Goal: Information Seeking & Learning: Learn about a topic

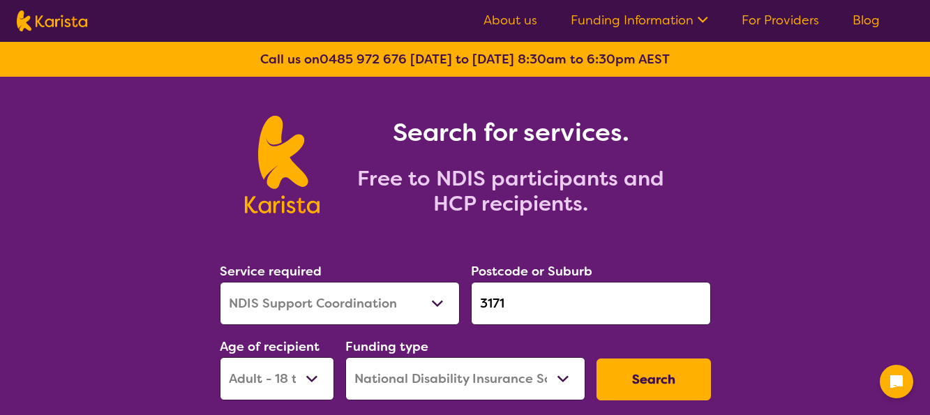
select select "NDIS Support Coordination"
select select "AD"
select select "NDIS"
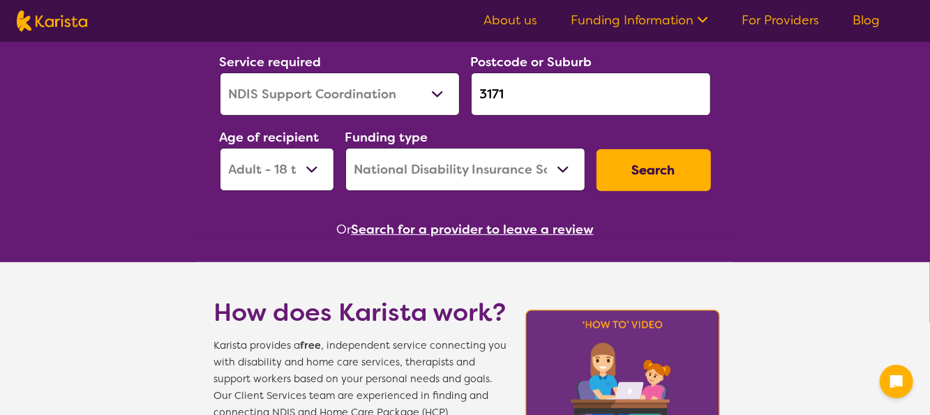
click at [624, 177] on button "Search" at bounding box center [654, 170] width 114 height 42
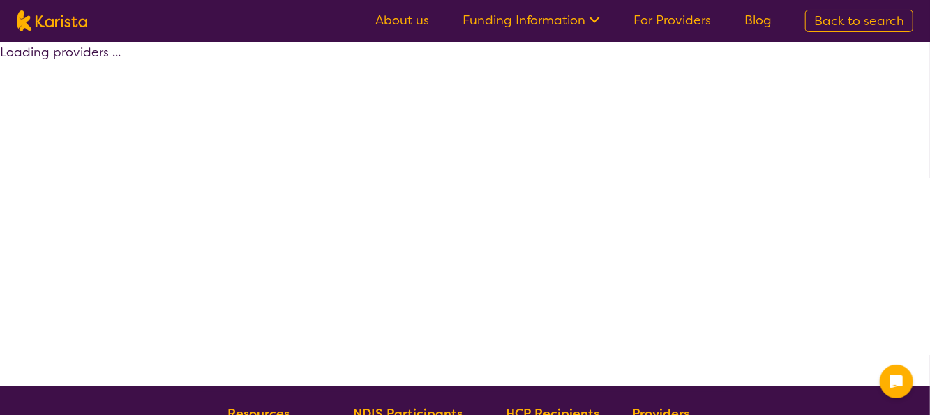
select select "by_score"
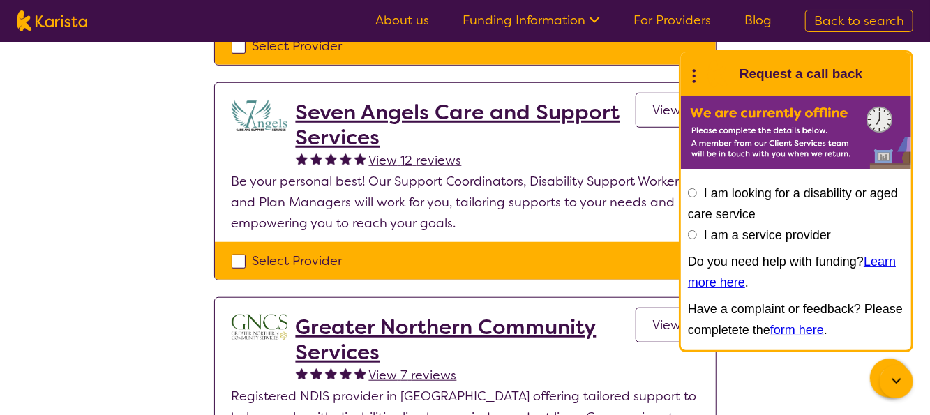
scroll to position [419, 0]
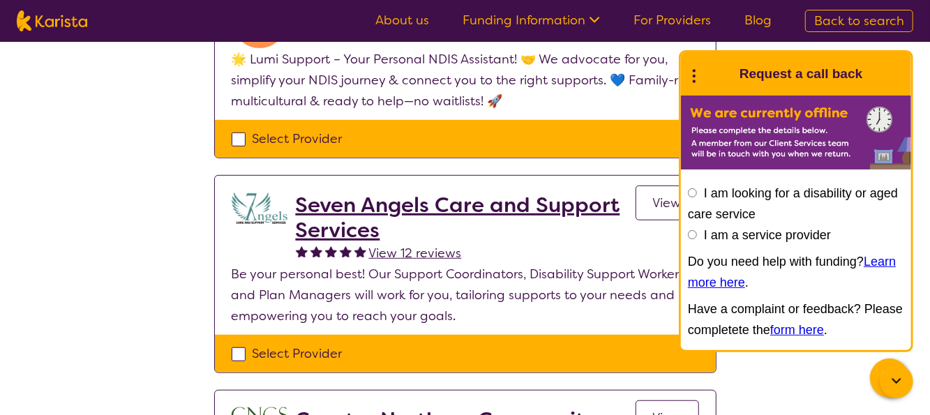
click at [892, 373] on icon at bounding box center [897, 381] width 17 height 17
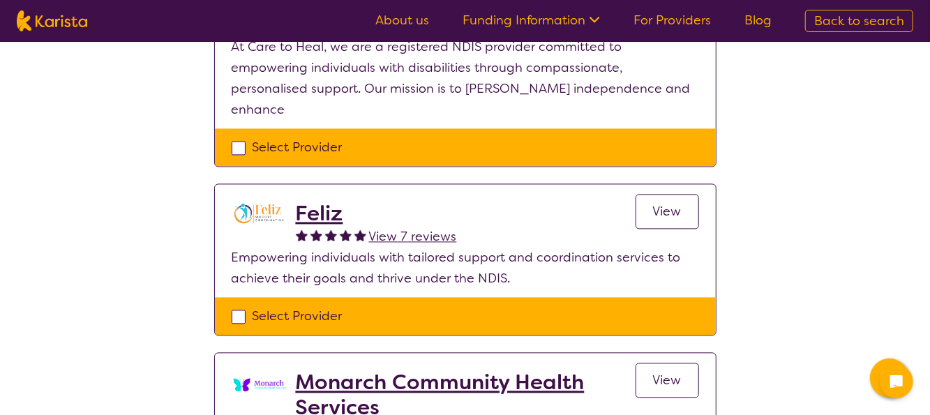
scroll to position [1675, 0]
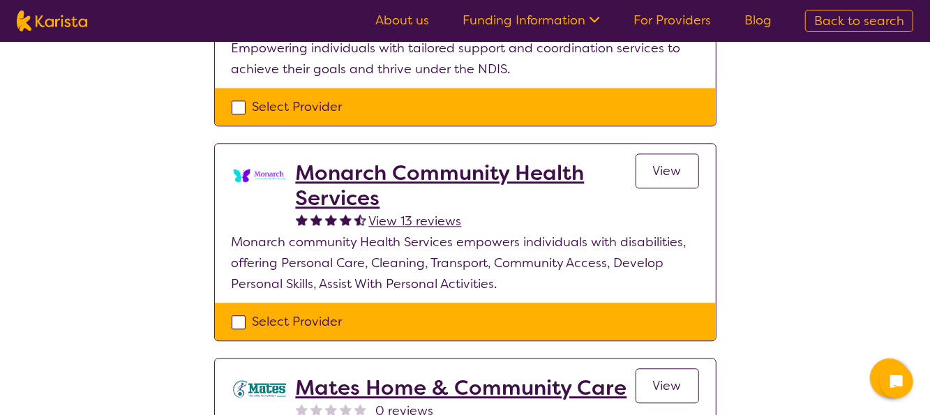
click at [379, 161] on h2 "Monarch Community Health Services" at bounding box center [466, 186] width 340 height 50
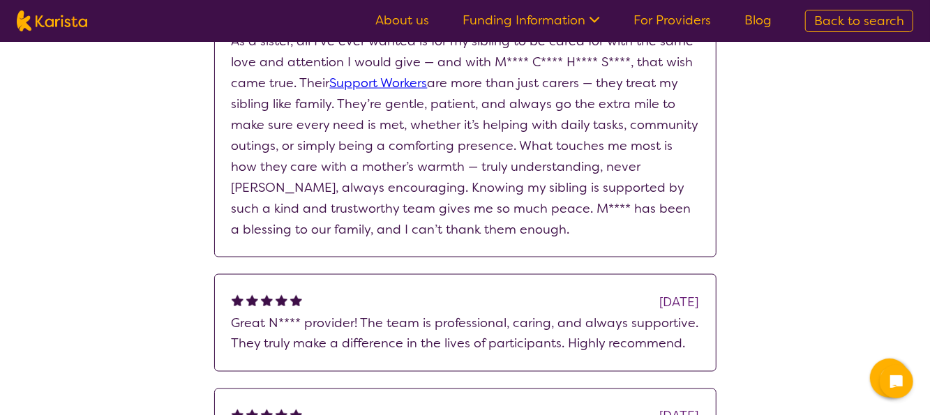
scroll to position [838, 0]
